Goal: Complete application form: Complete application form

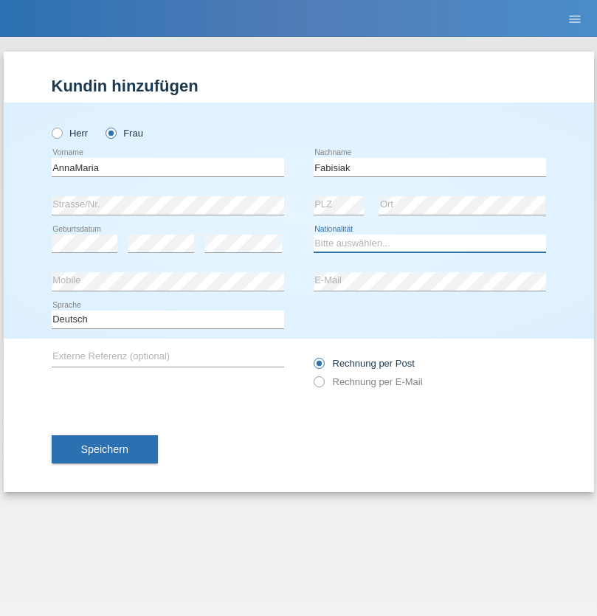
select select "PL"
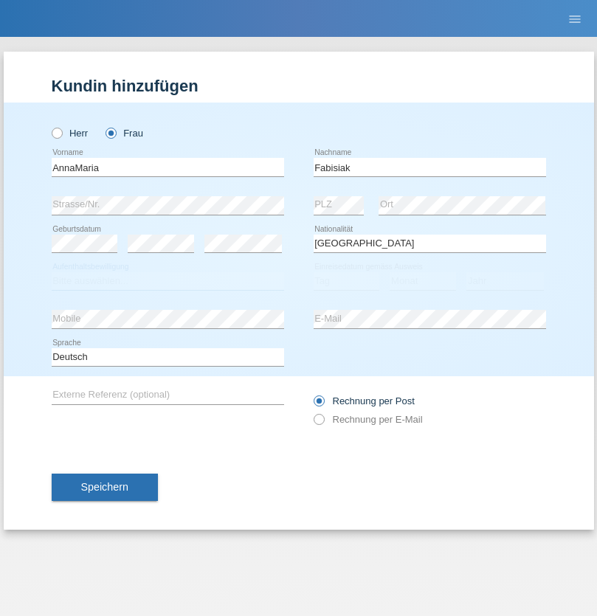
select select "C"
select select "25"
select select "04"
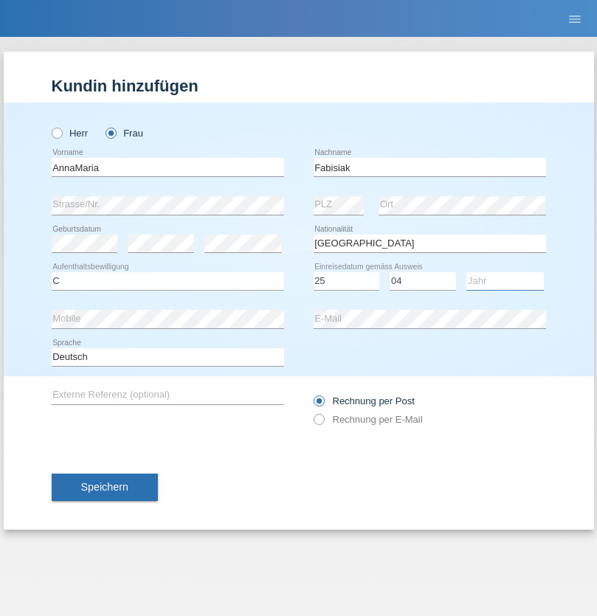
select select "2021"
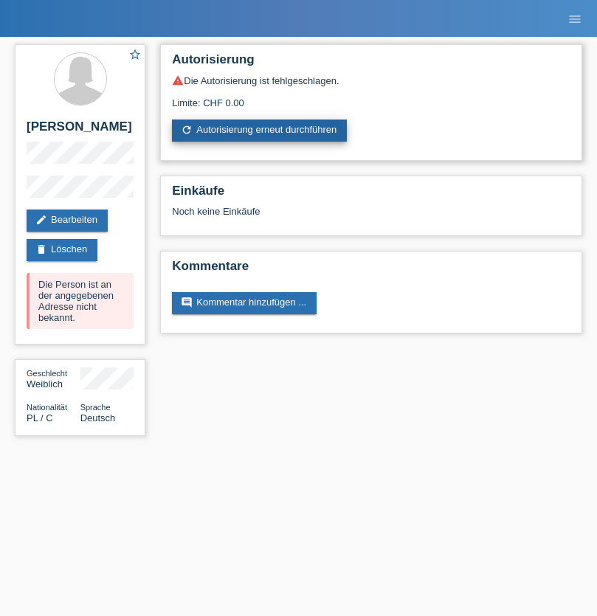
click at [260, 131] on link "refresh Autorisierung erneut durchführen" at bounding box center [259, 130] width 175 height 22
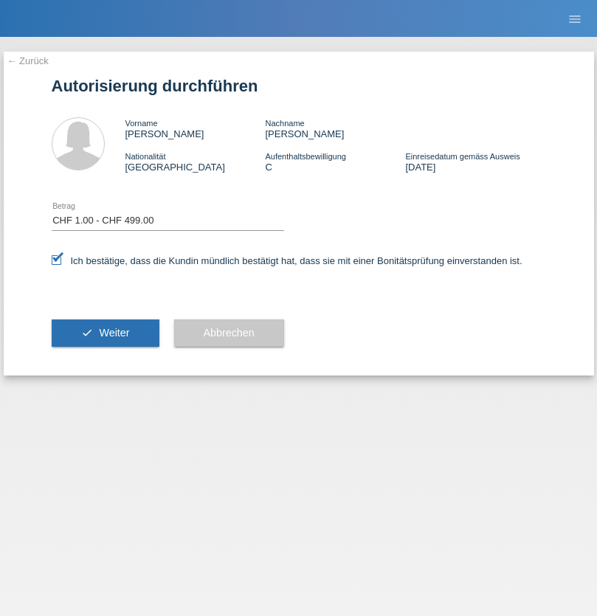
select select "1"
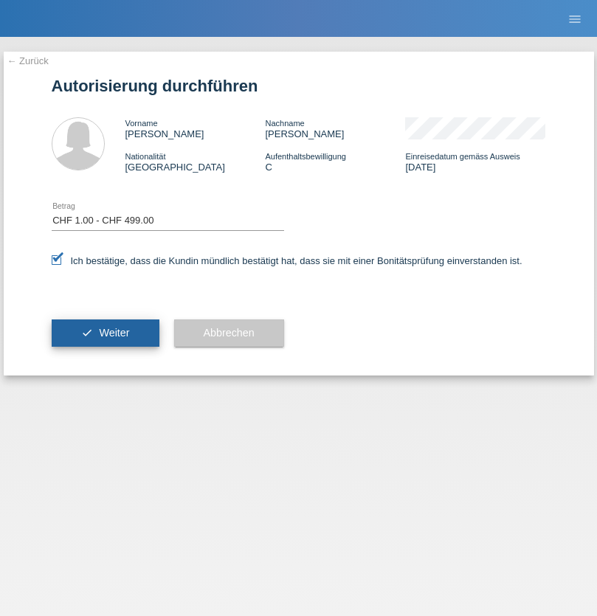
click at [105, 333] on span "Weiter" at bounding box center [114, 333] width 30 height 12
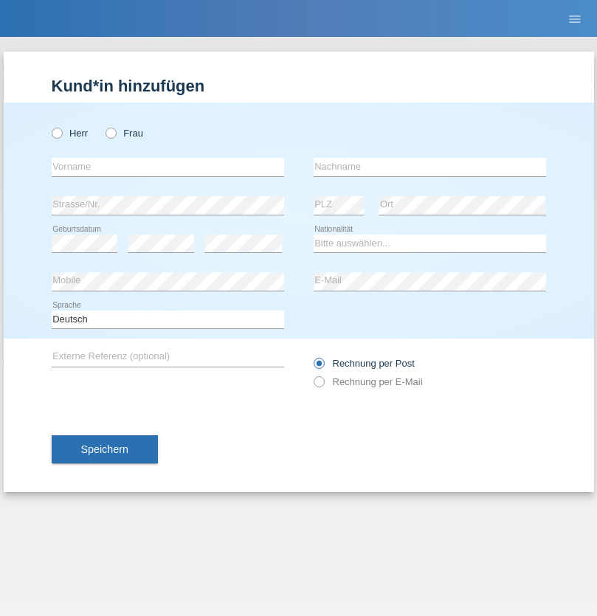
radio input "true"
click at [167, 167] on input "text" at bounding box center [168, 167] width 232 height 18
type input "Bahar"
click at [429, 167] on input "text" at bounding box center [429, 167] width 232 height 18
type input "Abatay"
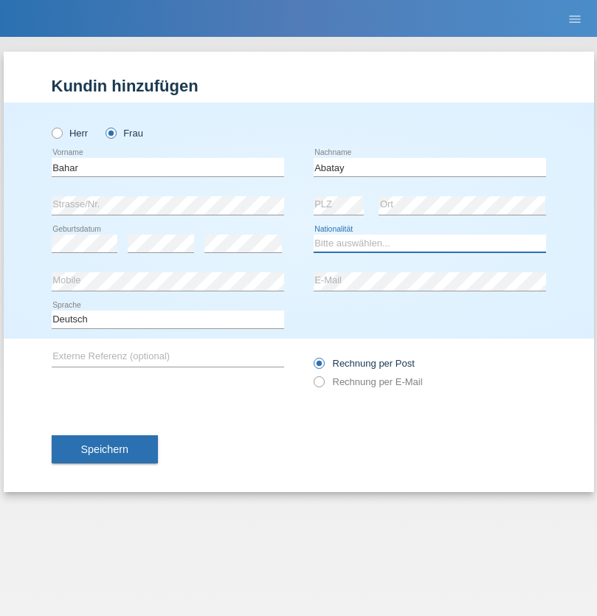
select select "TR"
select select "C"
select select "11"
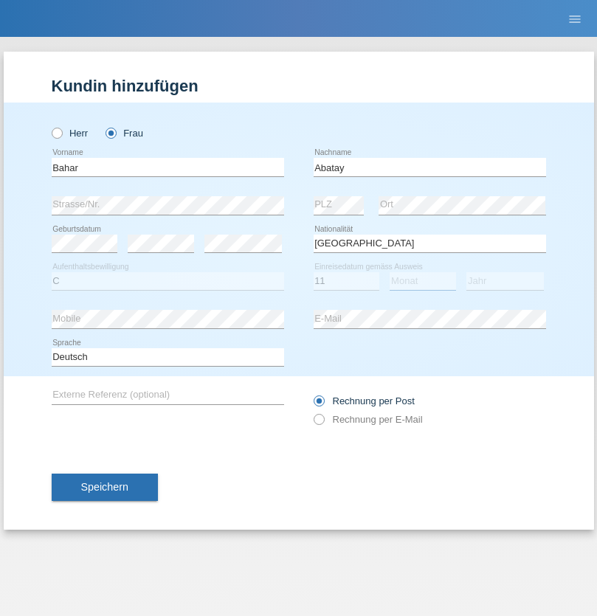
select select "09"
select select "2012"
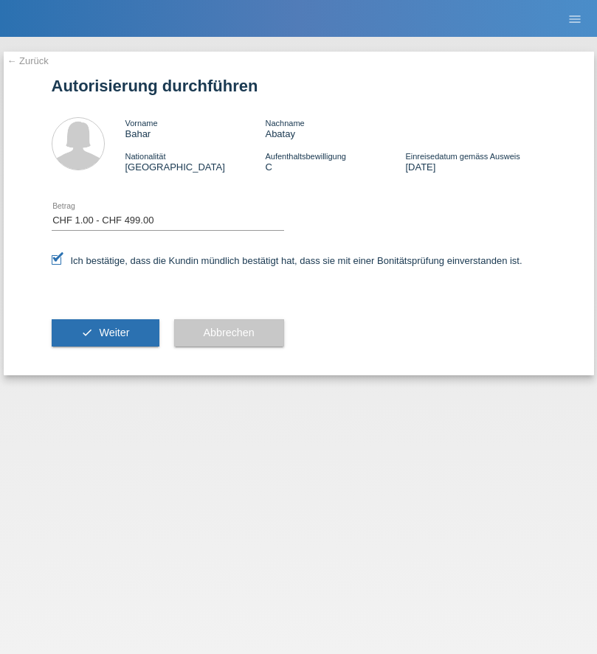
select select "1"
click at [105, 333] on span "Weiter" at bounding box center [114, 333] width 30 height 12
